Goal: Book appointment/travel/reservation

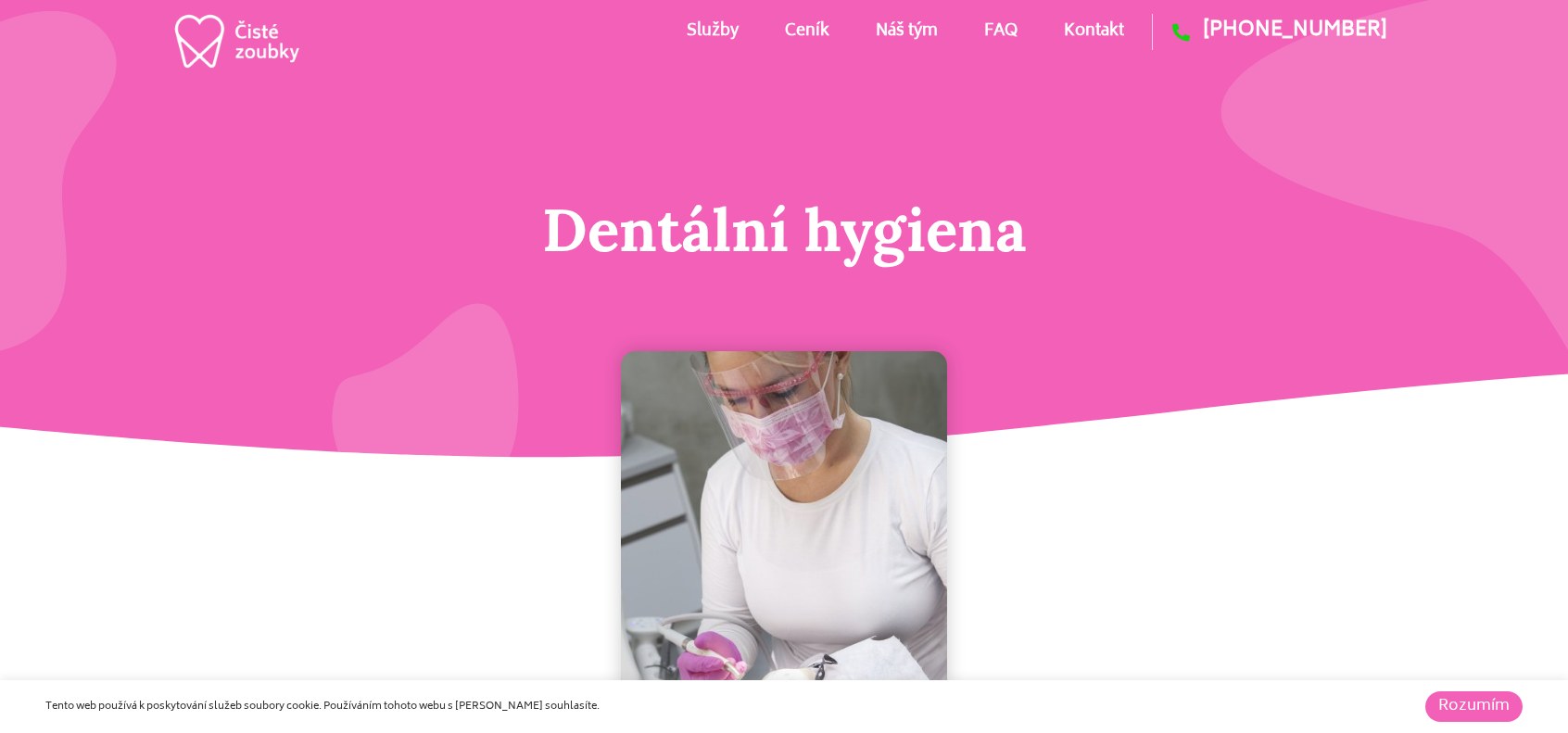
click at [818, 30] on link "Ceník" at bounding box center [807, 31] width 44 height 84
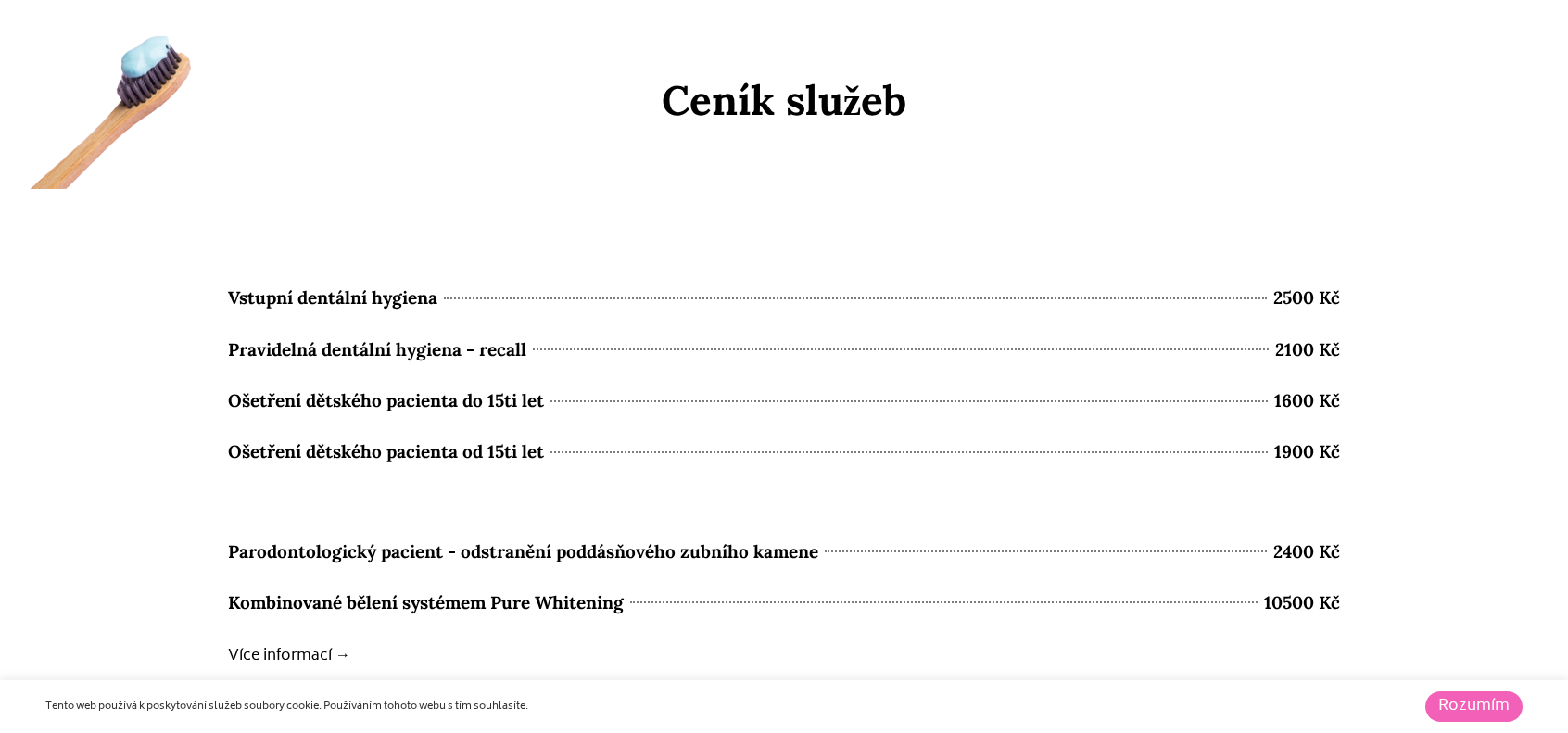
scroll to position [7991, 0]
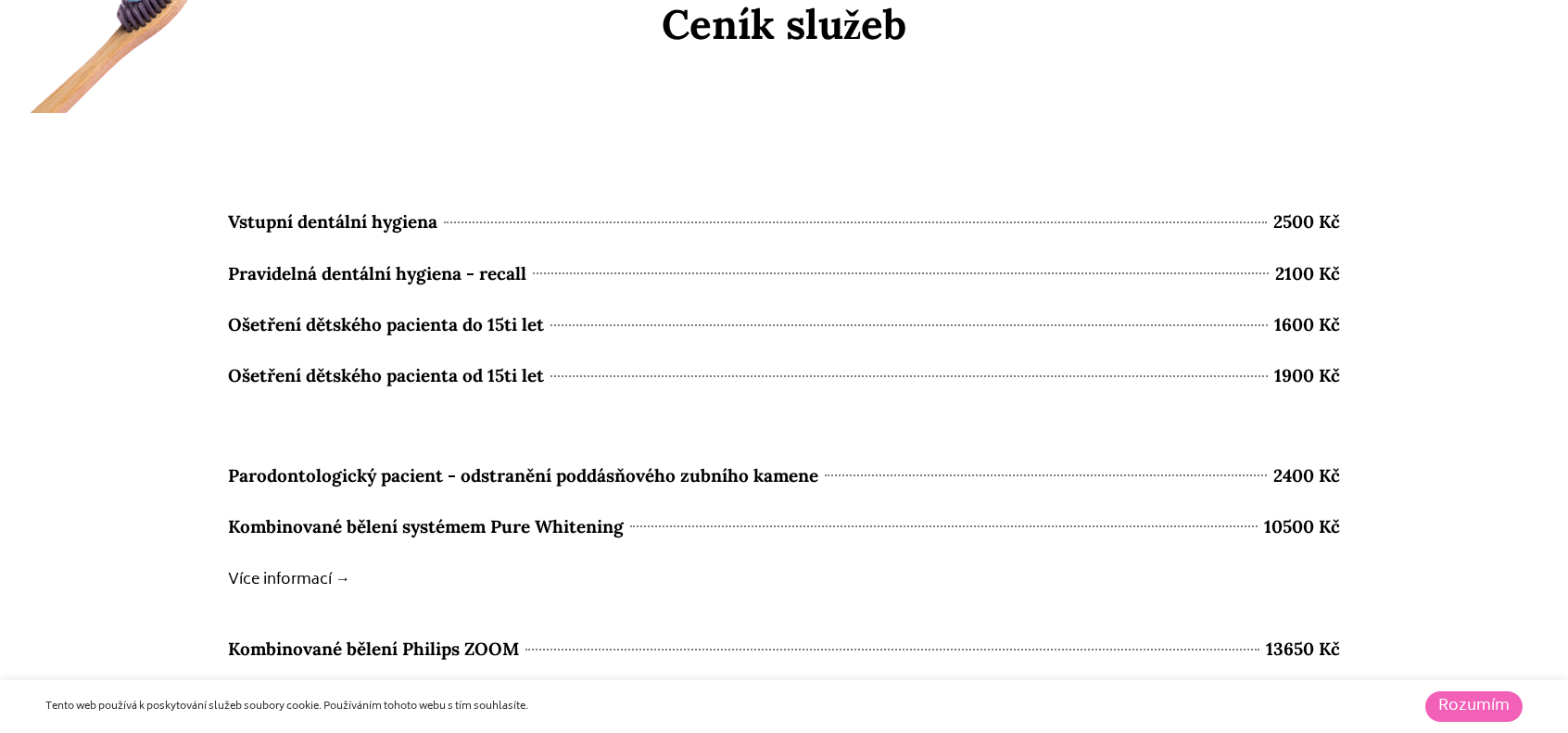
drag, startPoint x: 1362, startPoint y: 266, endPoint x: 201, endPoint y: 269, distance: 1161.0
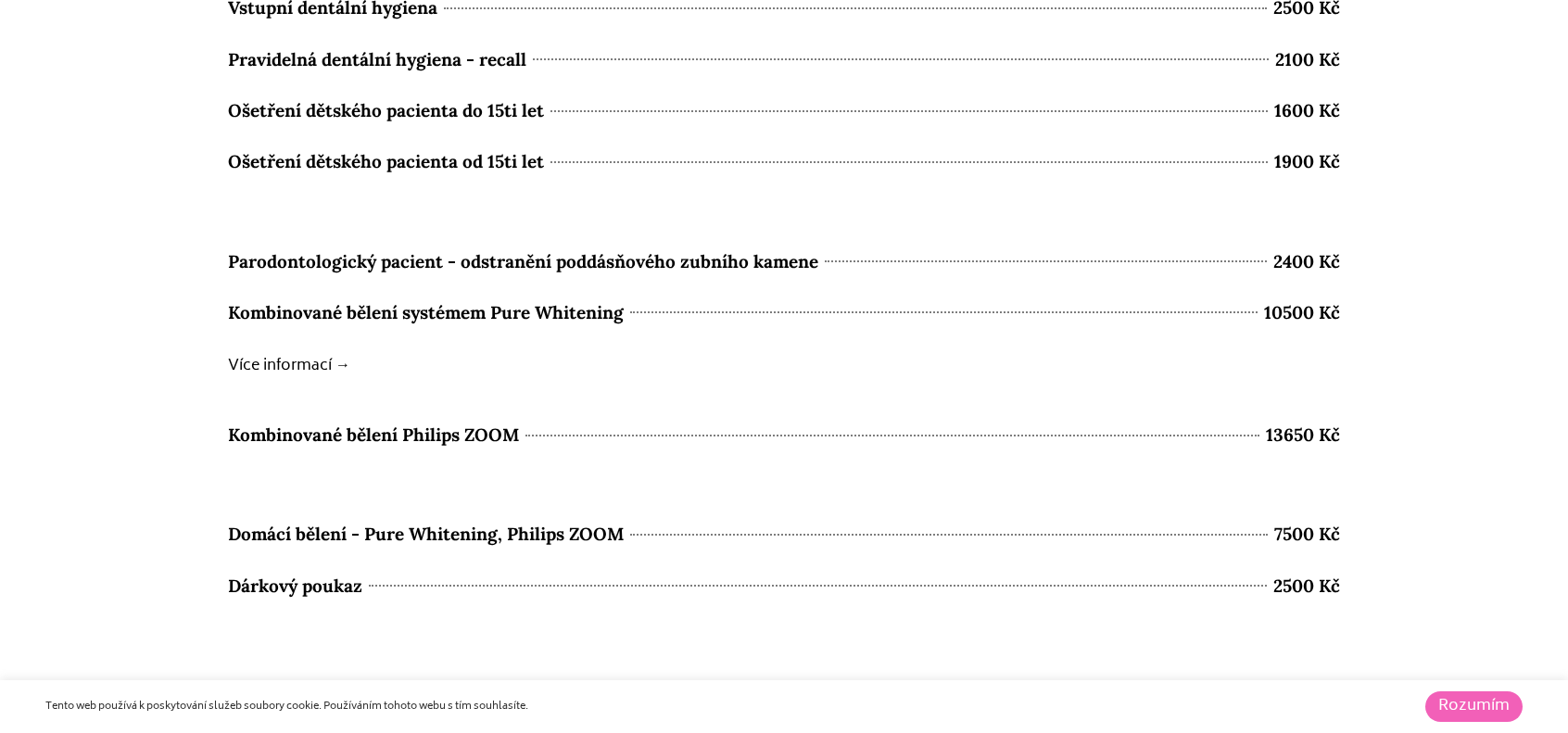
scroll to position [8084, 0]
